Goal: Information Seeking & Learning: Learn about a topic

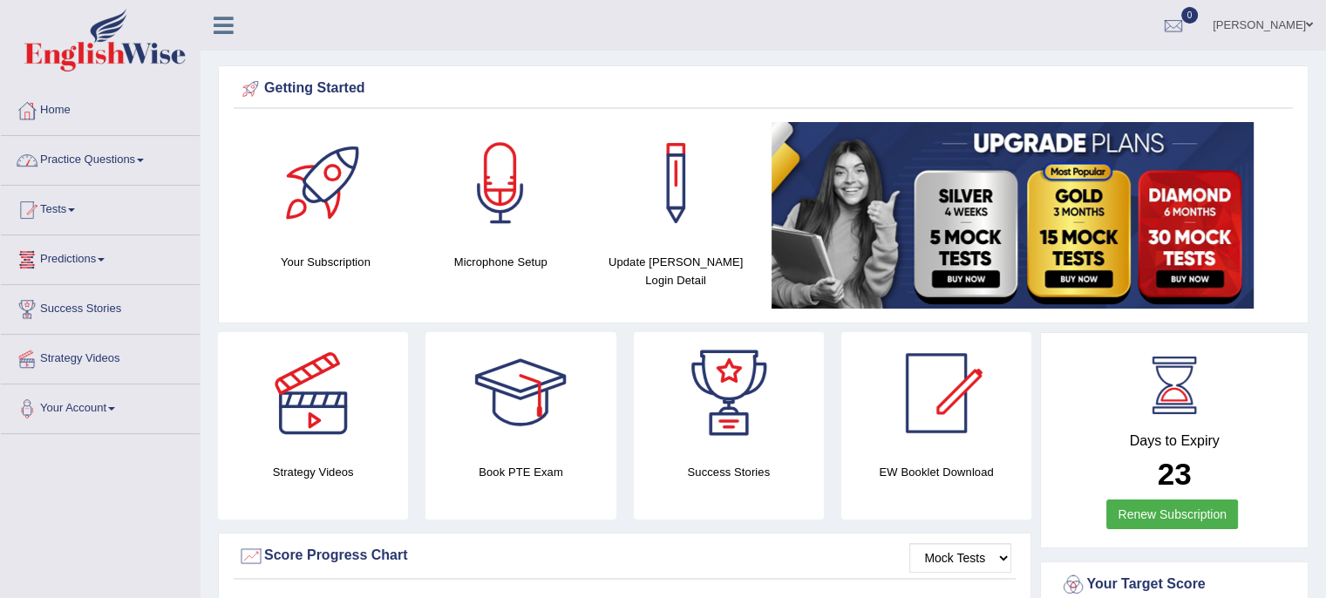
click at [108, 158] on link "Practice Questions" at bounding box center [100, 158] width 199 height 44
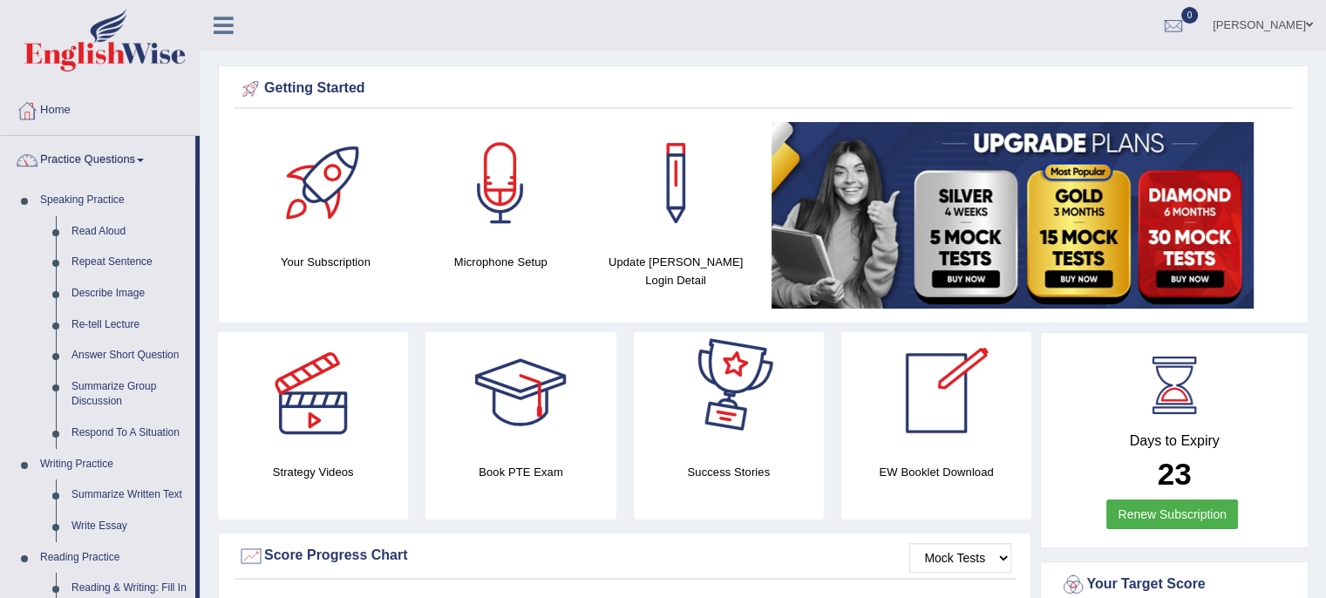
scroll to position [522, 0]
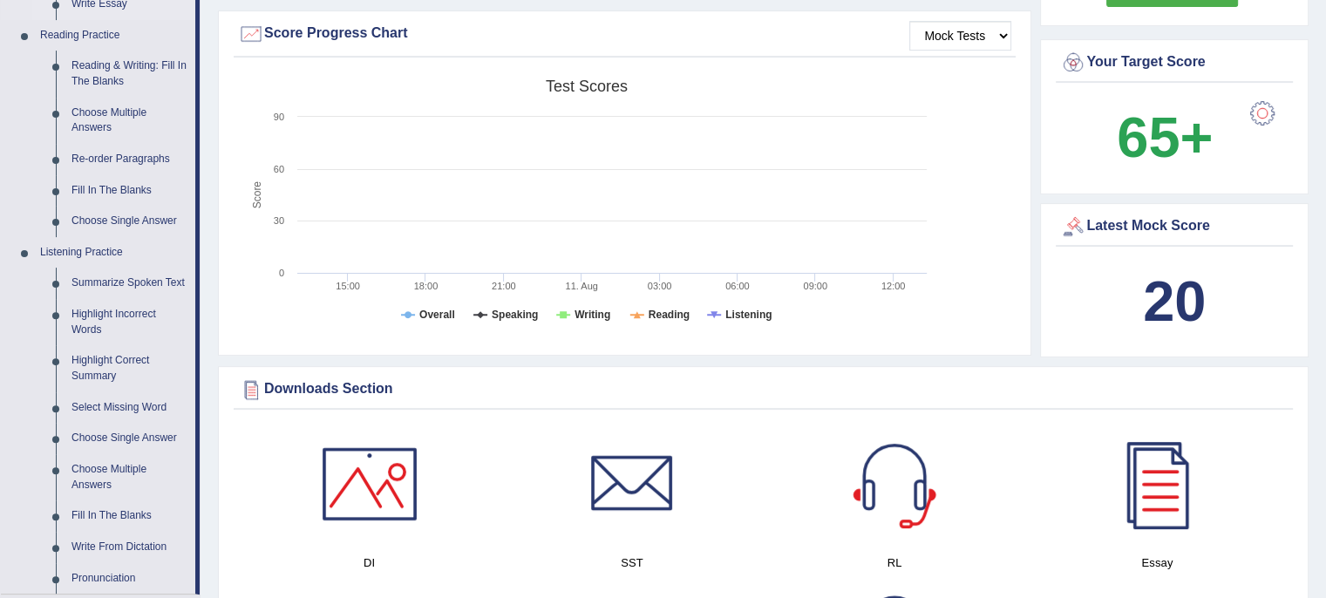
click at [118, 8] on link "Write Essay" at bounding box center [130, 4] width 132 height 31
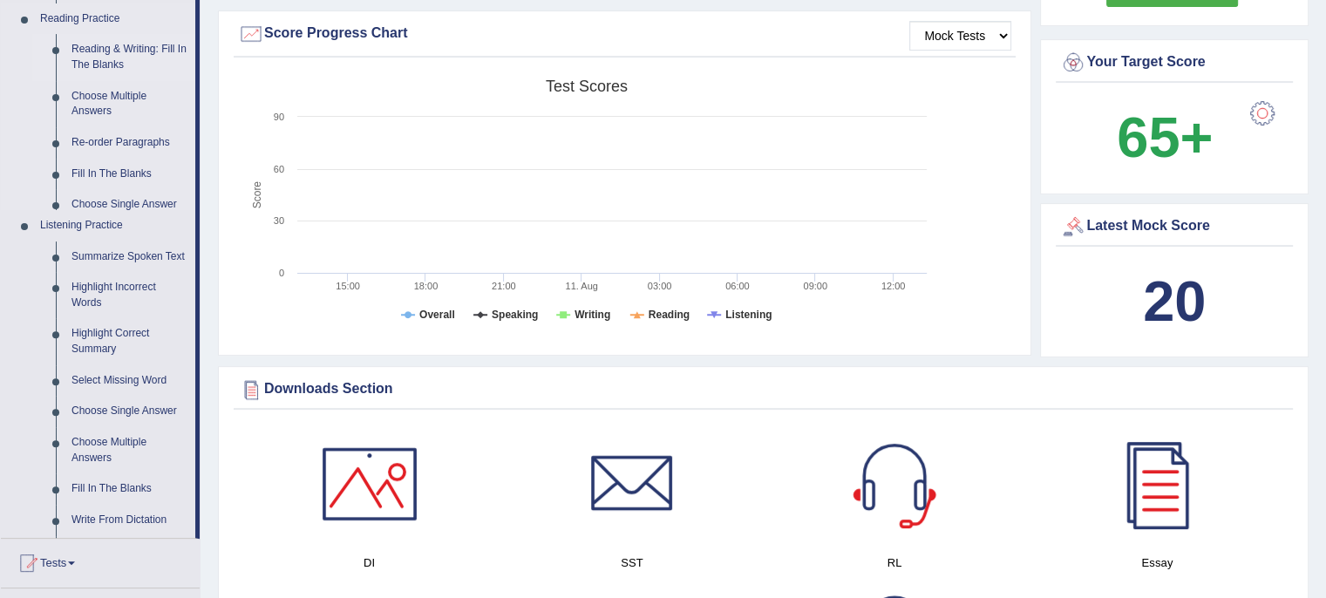
click at [118, 8] on ul "Speaking Practice Read Aloud Repeat Sentence Describe Image Re-tell Lecture Ans…" at bounding box center [98, 100] width 194 height 875
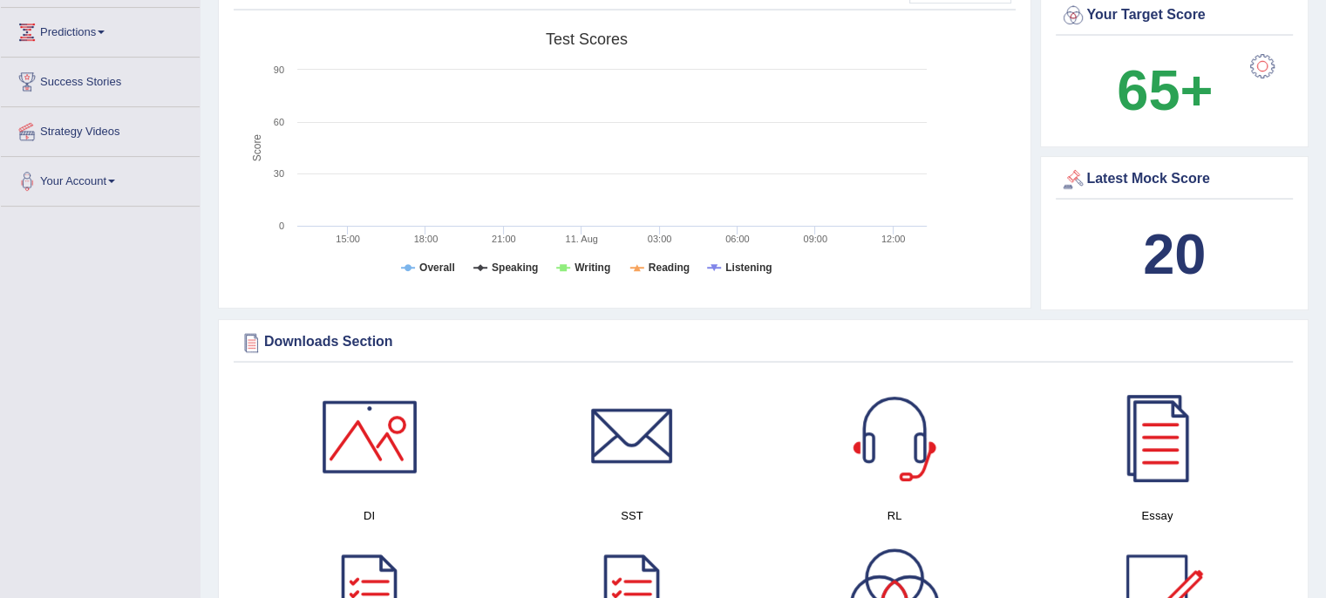
scroll to position [412, 0]
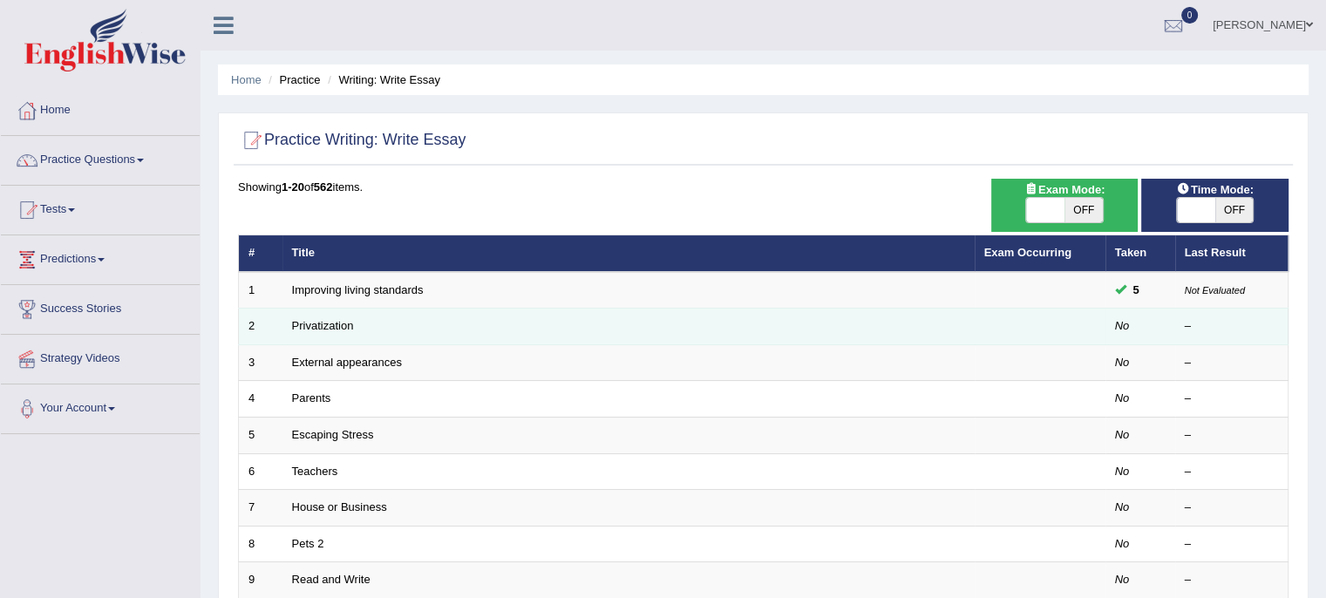
click at [393, 326] on td "Privatization" at bounding box center [628, 327] width 692 height 37
click at [341, 330] on link "Privatization" at bounding box center [323, 325] width 62 height 13
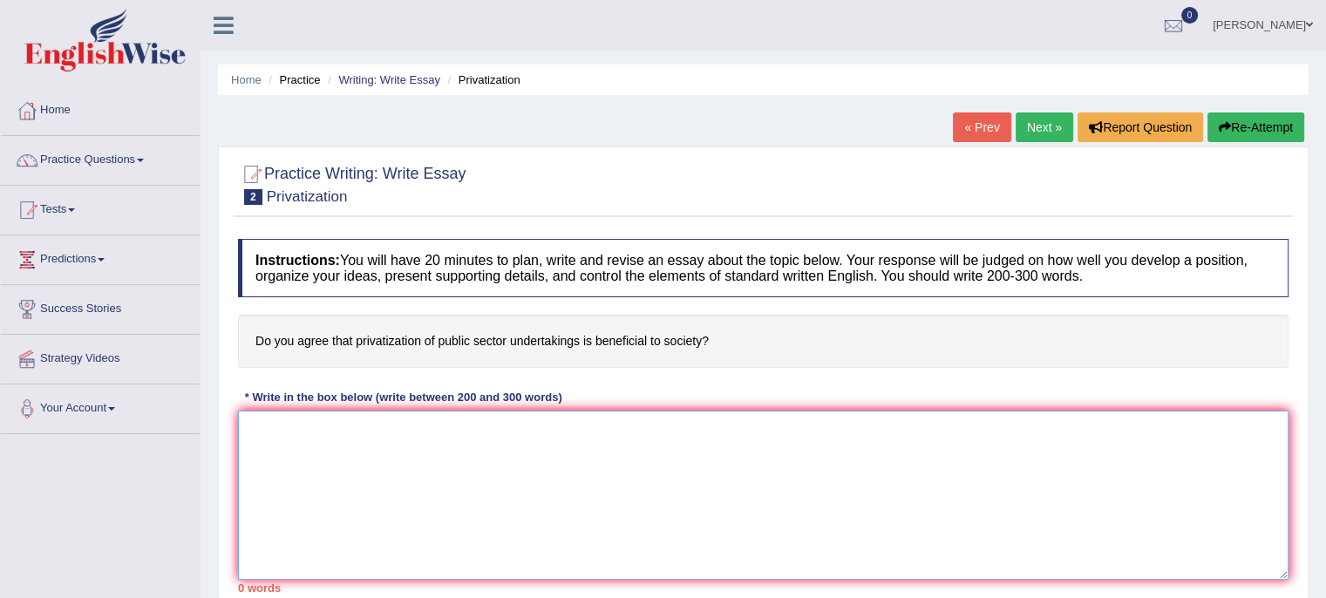
click at [401, 435] on textarea at bounding box center [763, 495] width 1050 height 169
